Goal: Navigation & Orientation: Find specific page/section

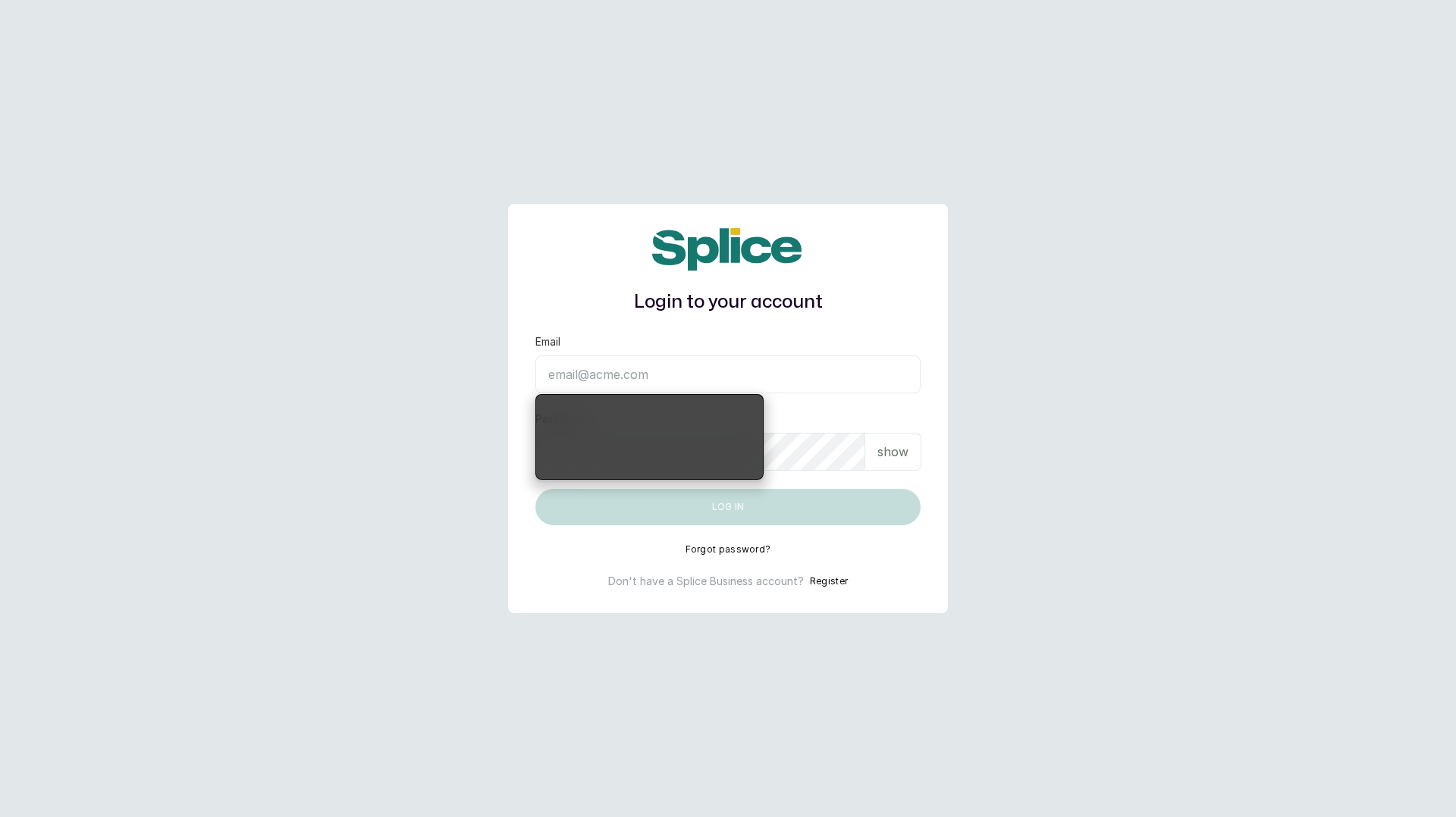
click at [649, 370] on input "Email" at bounding box center [728, 374] width 385 height 38
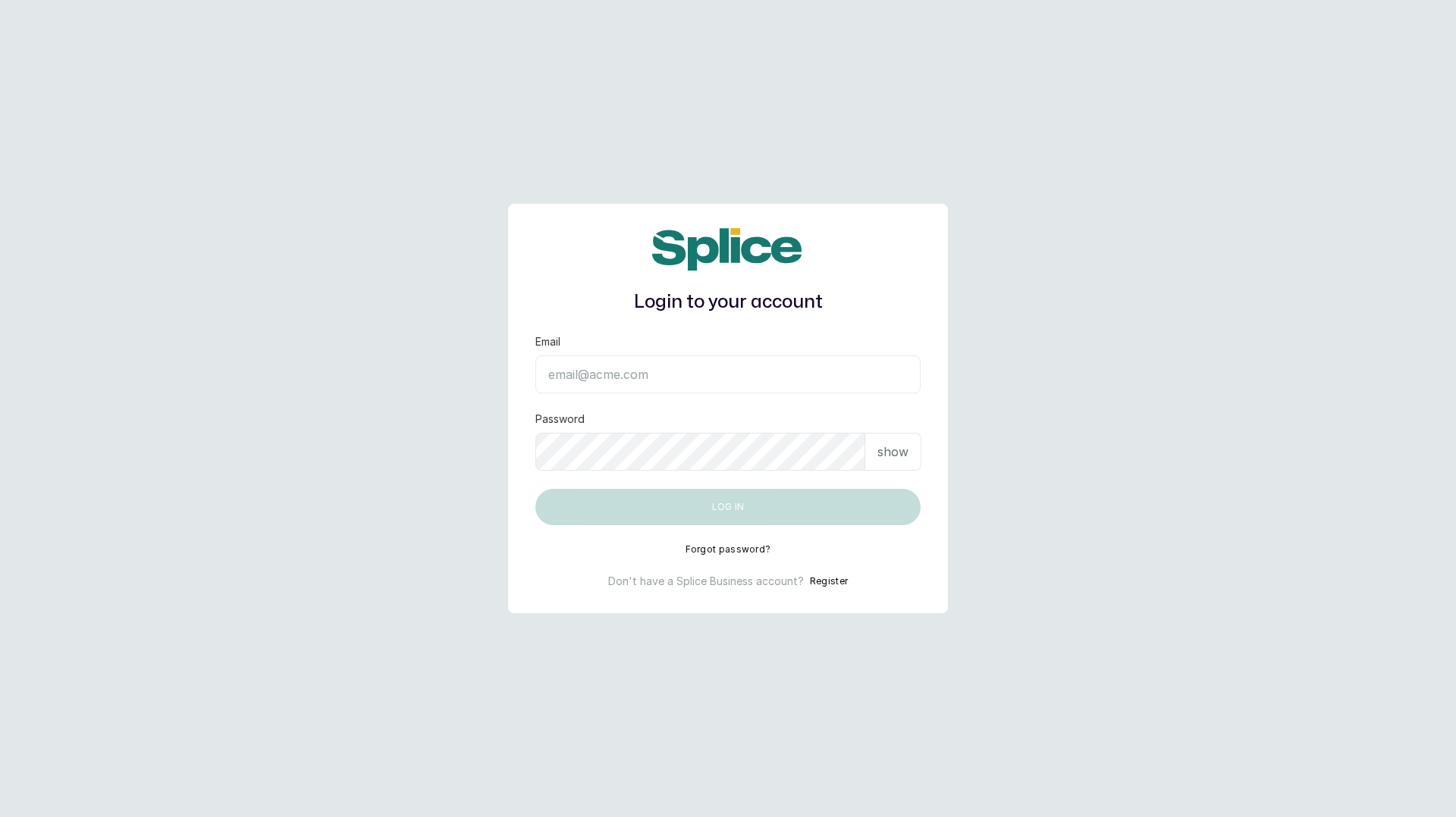
type input "[EMAIL_ADDRESS][DOMAIN_NAME]"
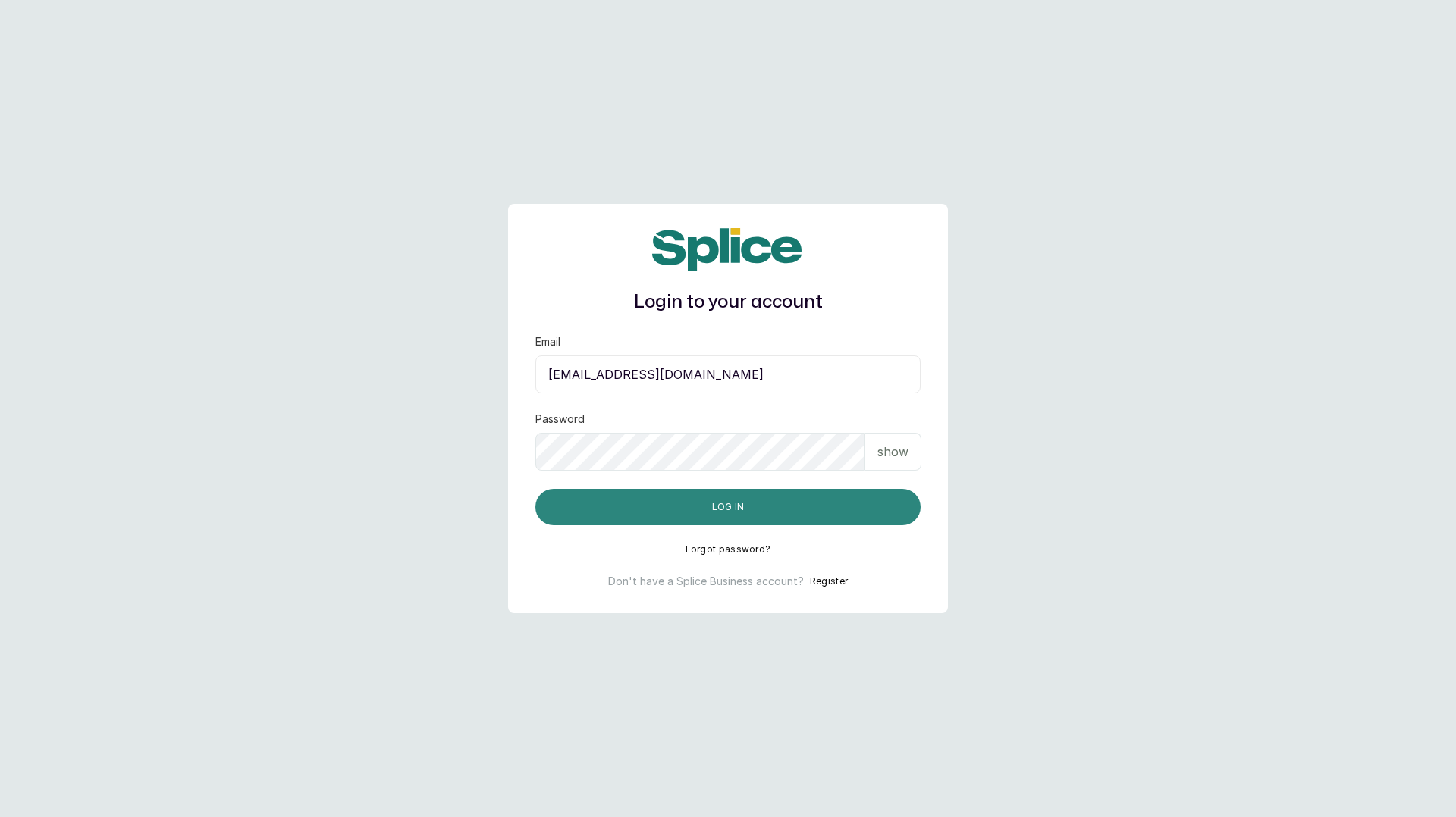
click at [729, 511] on button "Log in" at bounding box center [728, 506] width 385 height 36
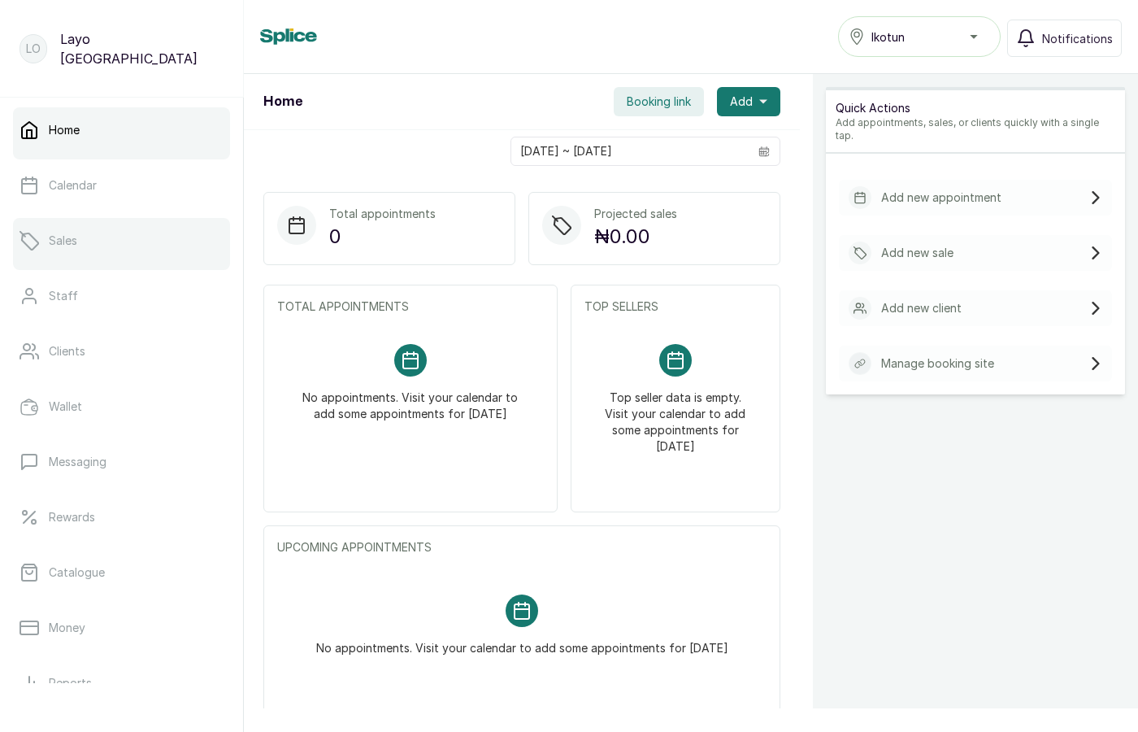
click at [85, 245] on link "Sales" at bounding box center [121, 241] width 217 height 46
